Goal: Check status: Check status

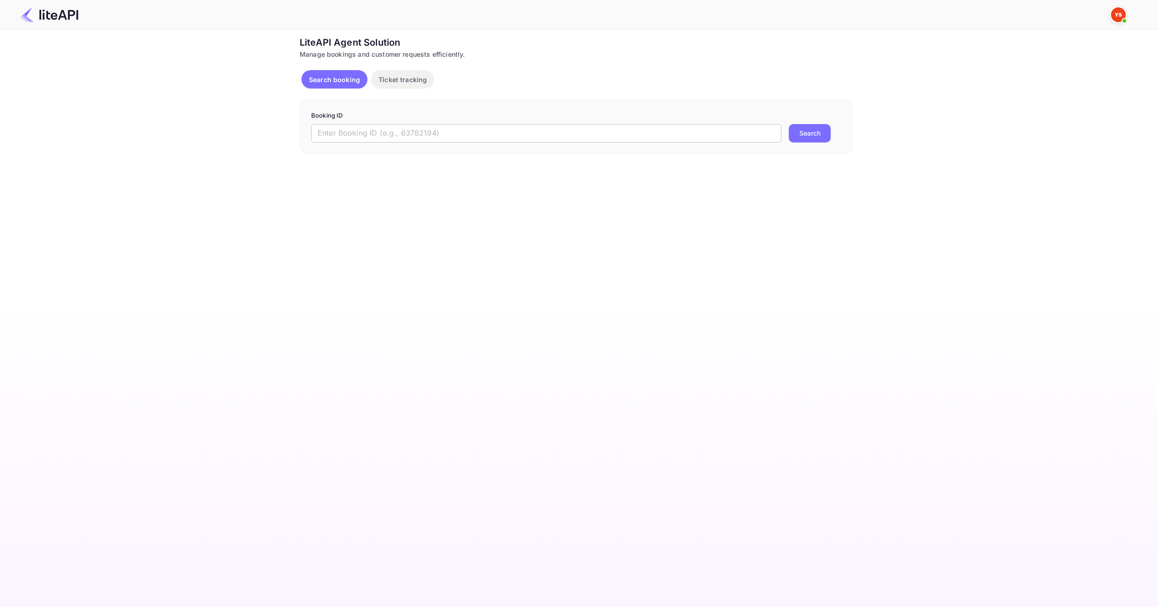
click at [536, 125] on input "text" at bounding box center [546, 133] width 470 height 18
paste input "8321218"
type input "8321218"
click at [829, 118] on p "Booking ID" at bounding box center [576, 115] width 530 height 9
click at [827, 130] on button "Search" at bounding box center [810, 133] width 42 height 18
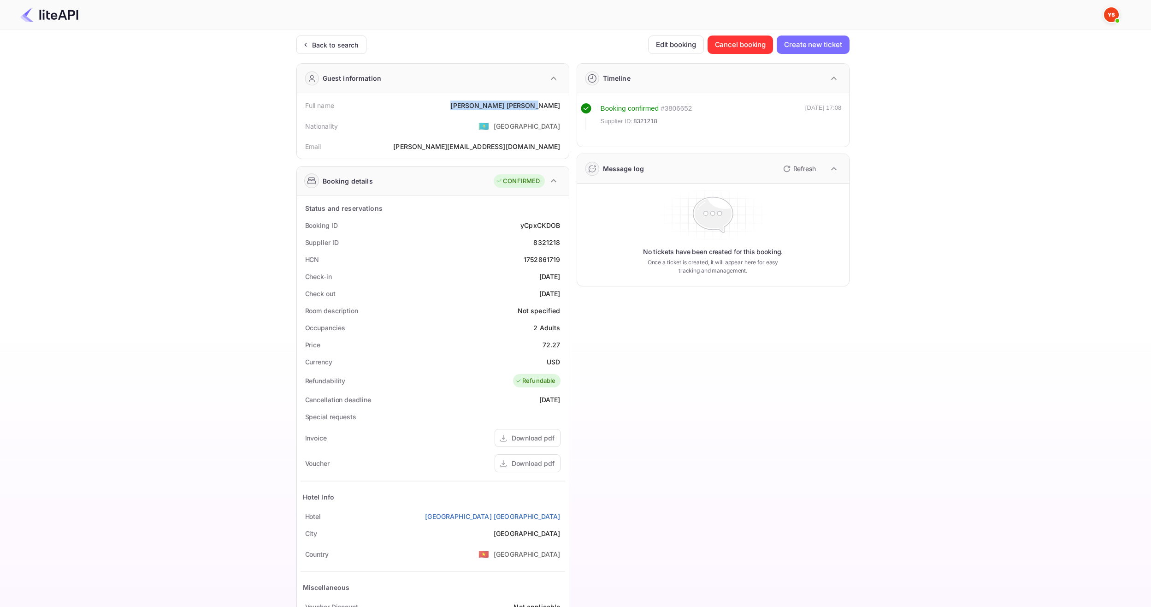
drag, startPoint x: 538, startPoint y: 103, endPoint x: 561, endPoint y: 105, distance: 22.6
click at [561, 105] on div "Full name Svetlana Dreichuk" at bounding box center [432, 105] width 265 height 17
copy div "Svetlana Dreichuk"
drag, startPoint x: 537, startPoint y: 342, endPoint x: 564, endPoint y: 343, distance: 26.7
click at [564, 343] on div "Price 72.27" at bounding box center [432, 344] width 265 height 17
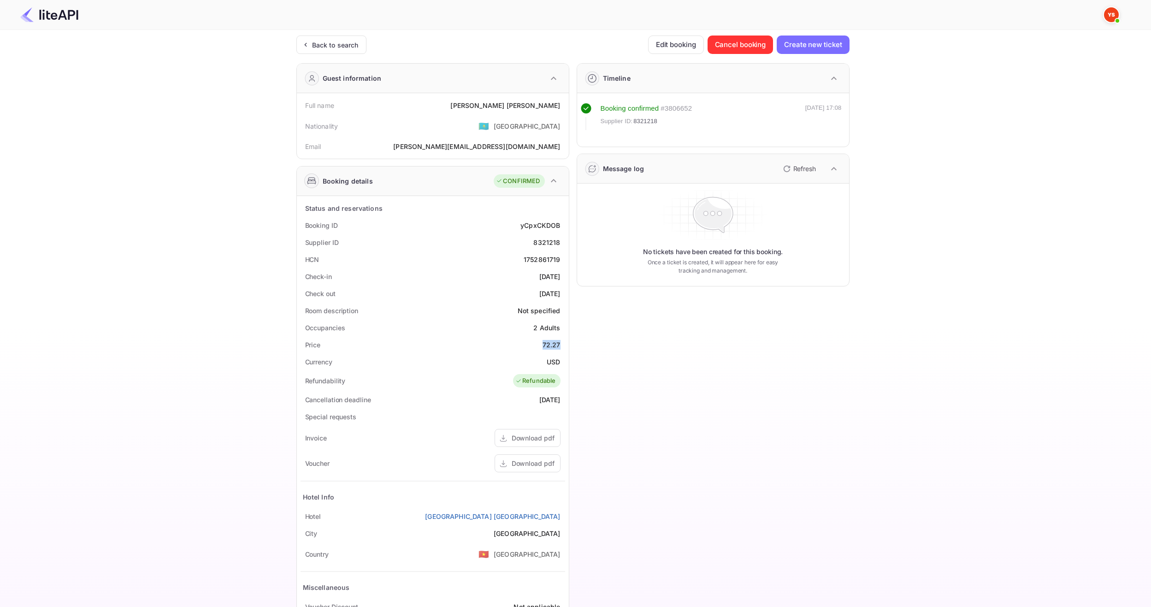
copy div "72.27"
drag, startPoint x: 543, startPoint y: 356, endPoint x: 559, endPoint y: 356, distance: 15.2
click at [559, 356] on div "Currency USD" at bounding box center [432, 361] width 265 height 17
copy div "USD"
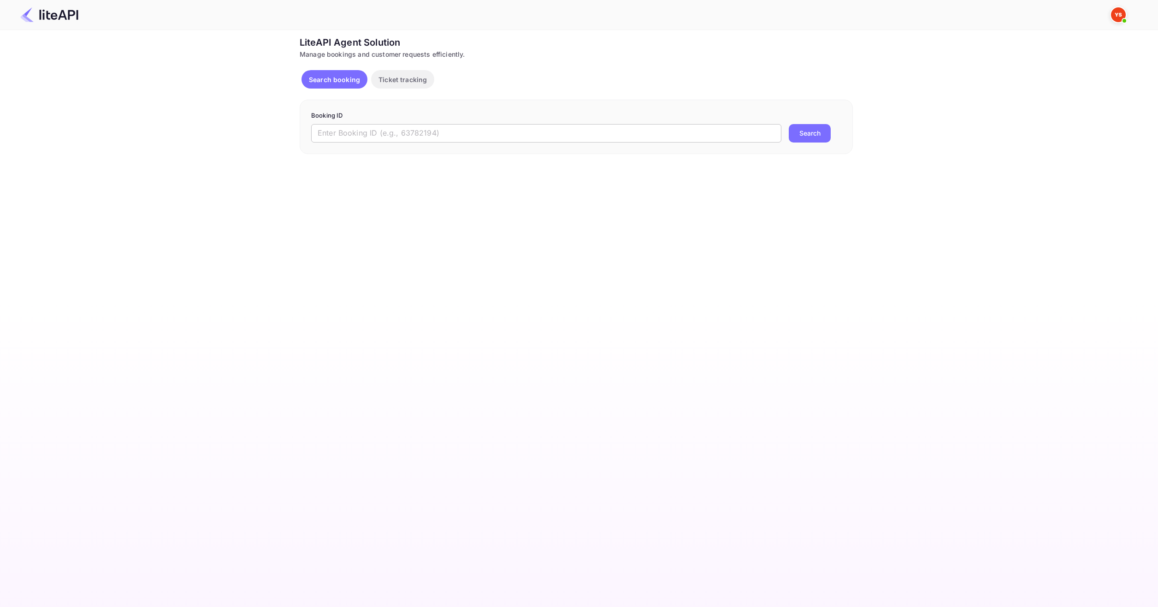
click at [505, 126] on input "text" at bounding box center [546, 133] width 470 height 18
paste input "8903821"
type input "8903821"
click at [801, 135] on button "Search" at bounding box center [810, 133] width 42 height 18
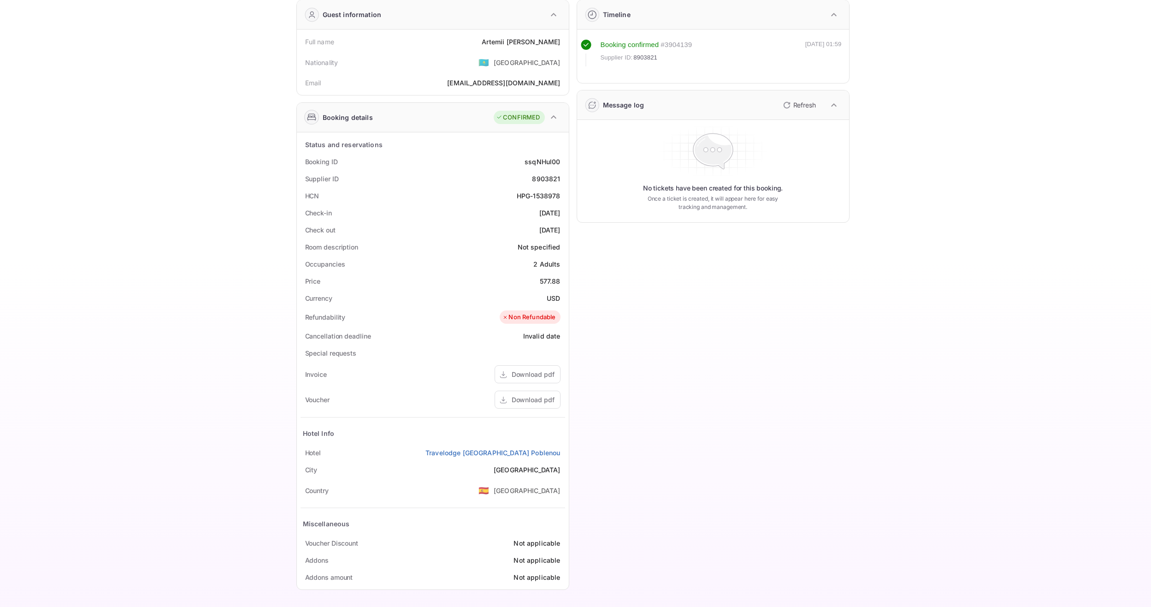
scroll to position [64, 0]
click at [520, 398] on div "Download pdf" at bounding box center [533, 399] width 43 height 10
